Goal: Find contact information: Find contact information

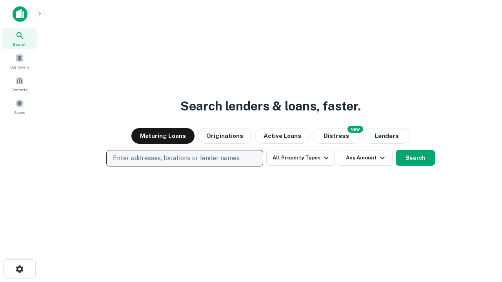
click at [184, 158] on p "Enter addresses, locations or lender names" at bounding box center [176, 158] width 127 height 9
type input "**********"
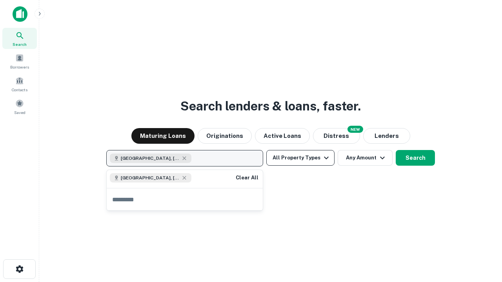
click at [300, 158] on button "All Property Types" at bounding box center [300, 158] width 68 height 16
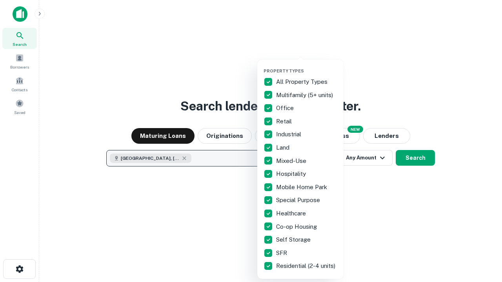
click at [307, 66] on button "button" at bounding box center [306, 66] width 86 height 0
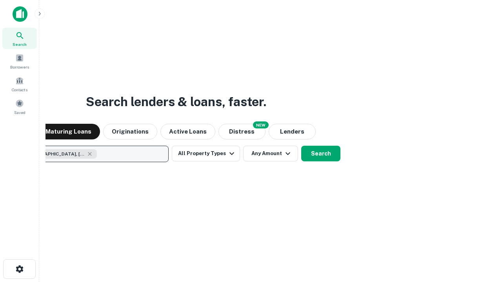
scroll to position [13, 0]
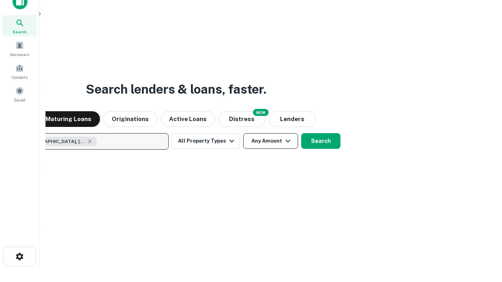
click at [243, 133] on button "Any Amount" at bounding box center [270, 141] width 55 height 16
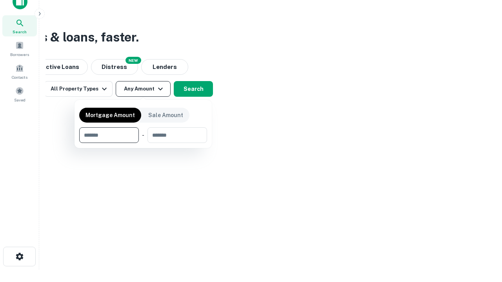
type input "*******"
click at [143, 143] on button "button" at bounding box center [143, 143] width 128 height 0
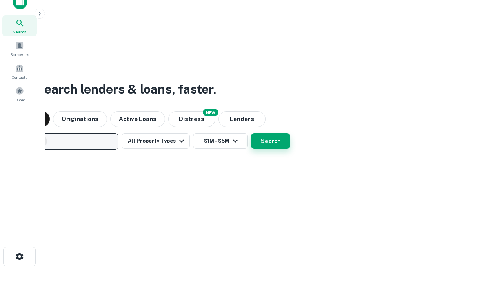
click at [251, 133] on button "Search" at bounding box center [270, 141] width 39 height 16
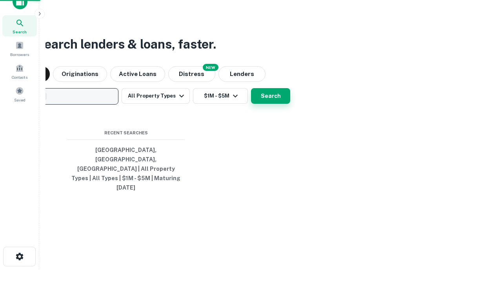
scroll to position [21, 222]
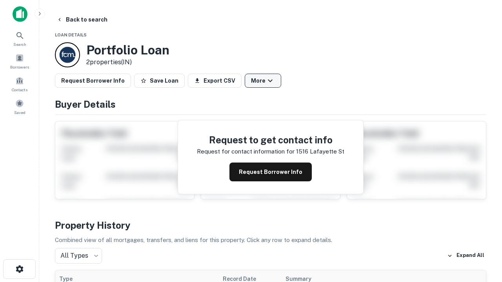
click at [263, 81] on button "More" at bounding box center [263, 81] width 36 height 14
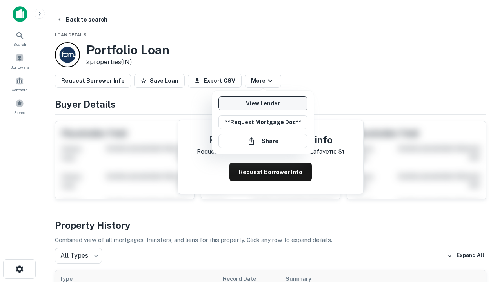
click at [263, 103] on link "View Lender" at bounding box center [262, 103] width 89 height 14
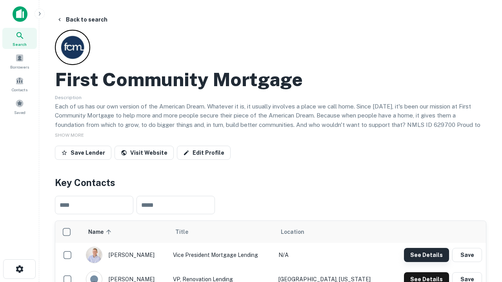
click at [426, 255] on button "See Details" at bounding box center [426, 255] width 45 height 14
click at [19, 269] on icon "button" at bounding box center [19, 269] width 9 height 9
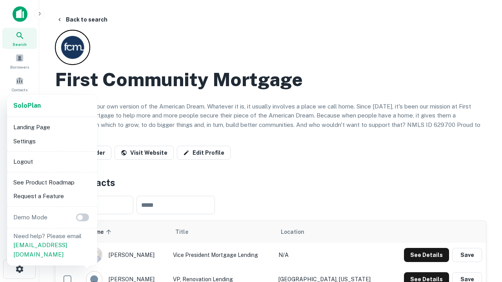
click at [52, 161] on li "Logout" at bounding box center [52, 162] width 84 height 14
